Goal: Task Accomplishment & Management: Manage account settings

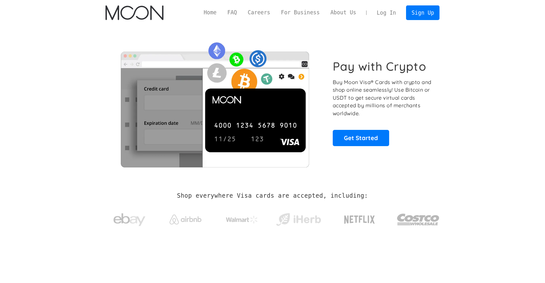
click at [385, 10] on link "Log In" at bounding box center [386, 13] width 30 height 14
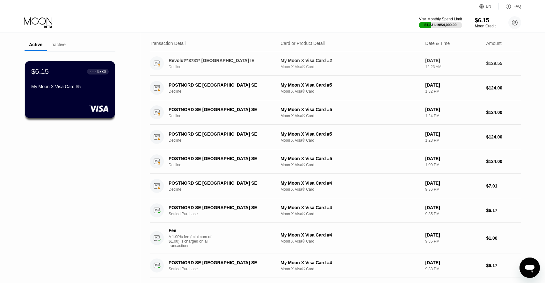
scroll to position [22, 0]
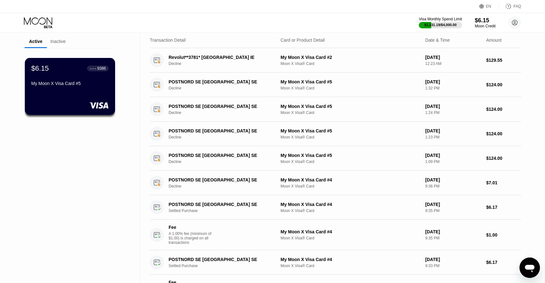
click at [316, 16] on div "Visa Monthly Spend Limit $1,231.19 / $4,000.00 $6.15 Moon Credit [PERSON_NAME] …" at bounding box center [272, 22] width 545 height 19
